Goal: Task Accomplishment & Management: Manage account settings

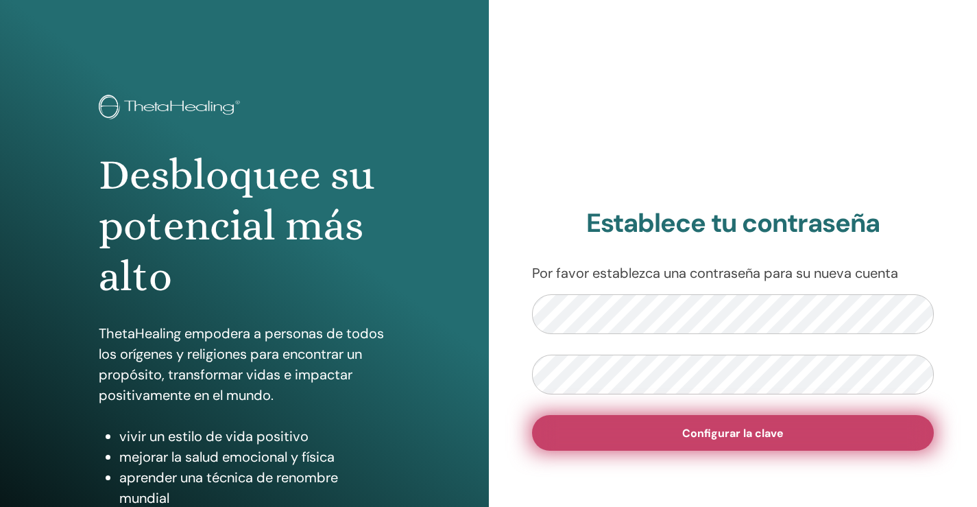
click at [697, 435] on span "Configurar la clave" at bounding box center [734, 433] width 102 height 14
click at [532, 415] on button "Configurar la clave" at bounding box center [733, 433] width 403 height 36
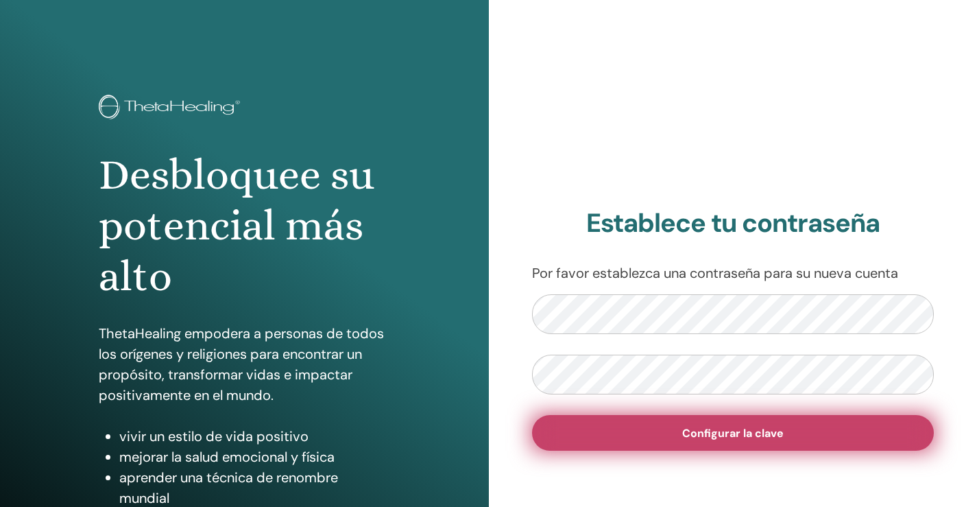
click at [702, 437] on span "Configurar la clave" at bounding box center [734, 433] width 102 height 14
